Goal: Navigation & Orientation: Find specific page/section

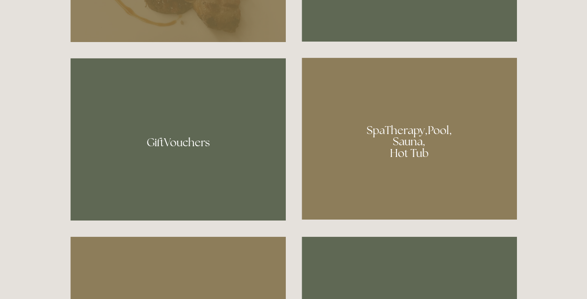
scroll to position [652, 0]
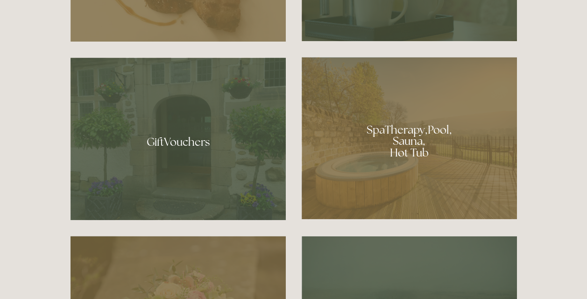
click at [434, 127] on div at bounding box center [409, 138] width 215 height 162
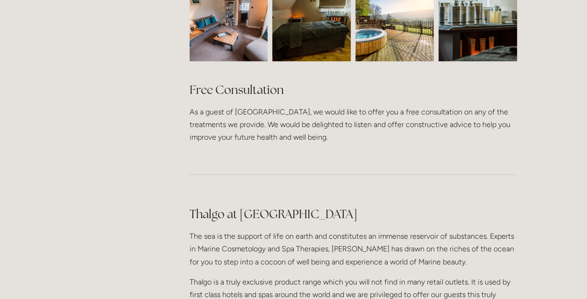
scroll to position [696, 0]
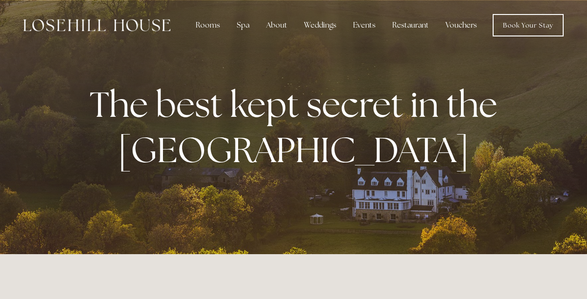
scroll to position [652, 0]
